Goal: Download file/media

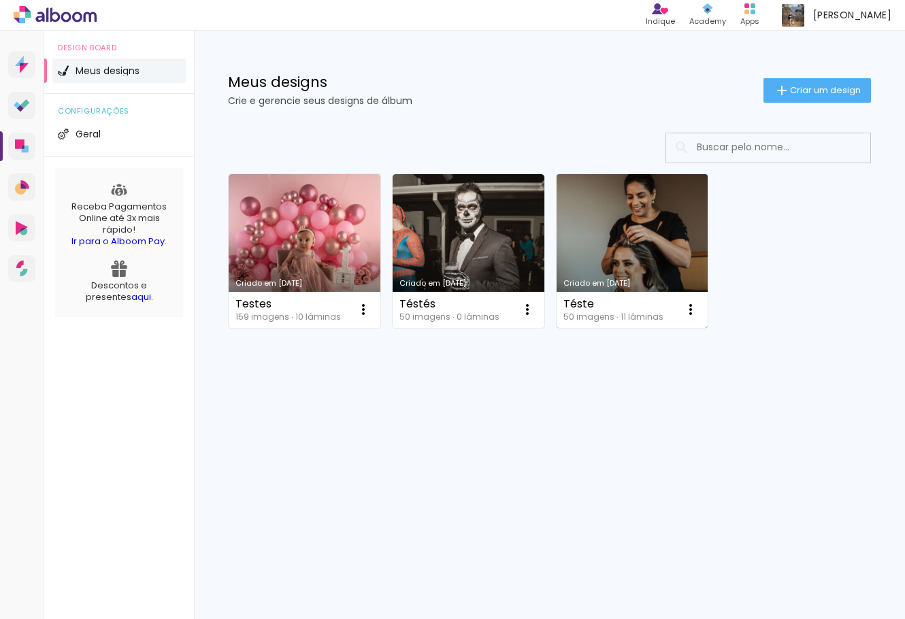
click at [610, 261] on link "Criado em [DATE]" at bounding box center [633, 251] width 152 height 154
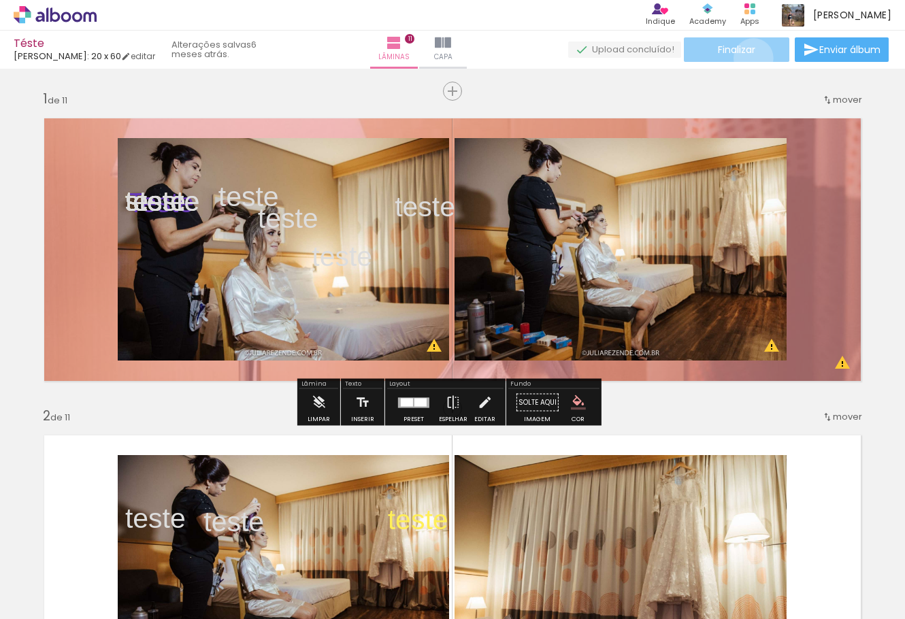
click at [749, 58] on paper-button "Finalizar" at bounding box center [737, 49] width 106 height 25
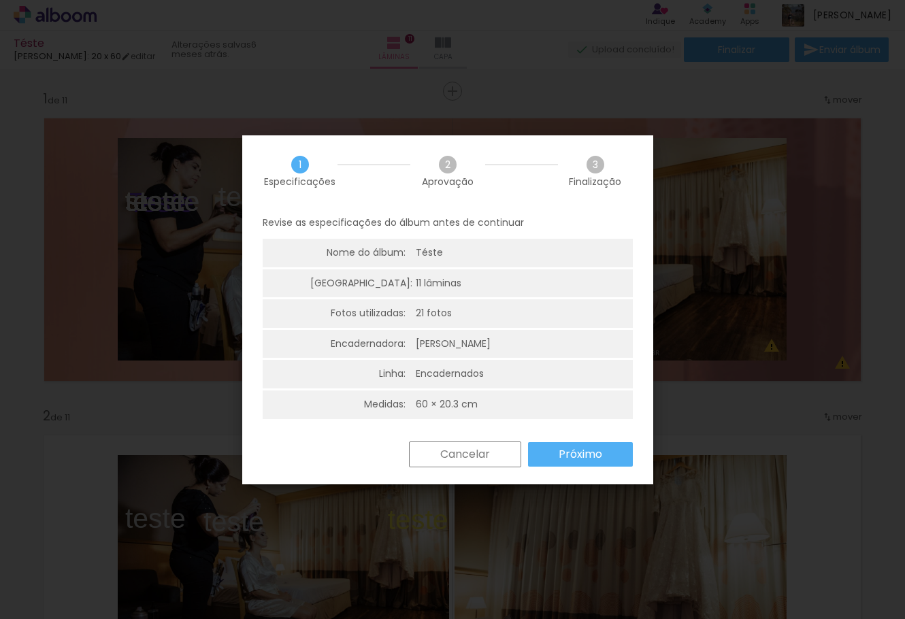
click at [582, 442] on div "Cancelar Próximo" at bounding box center [517, 455] width 231 height 26
click at [0, 0] on slot "Próximo" at bounding box center [0, 0] width 0 height 0
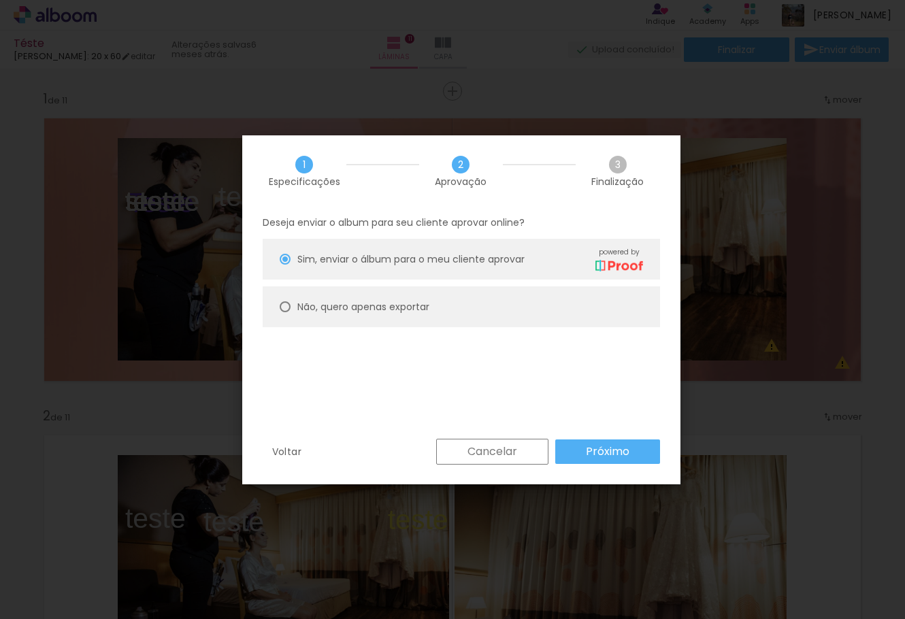
click at [0, 0] on slot "Não, quero apenas exportar" at bounding box center [0, 0] width 0 height 0
type paper-radio-button "on"
click at [0, 0] on slot "Próximo" at bounding box center [0, 0] width 0 height 0
type input "Alta, 300 DPI"
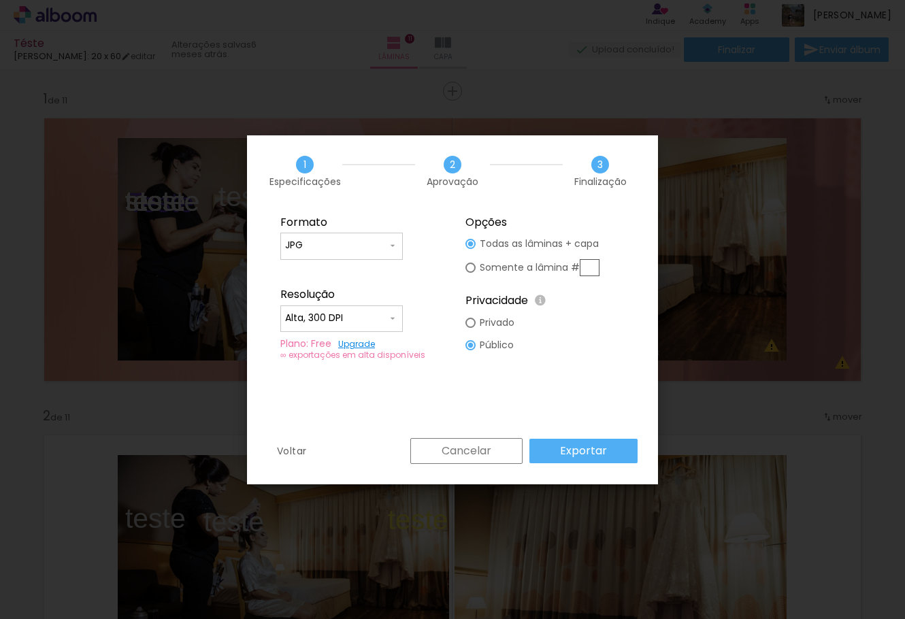
click at [611, 457] on paper-button "Exportar" at bounding box center [584, 451] width 108 height 25
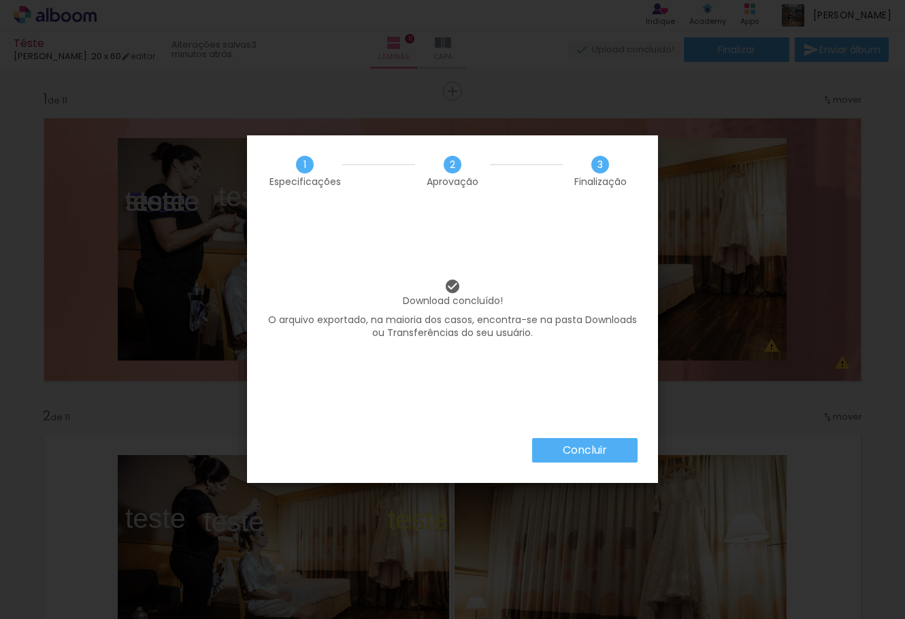
click at [0, 0] on slot "Concluir" at bounding box center [0, 0] width 0 height 0
